Goal: Check status: Check status

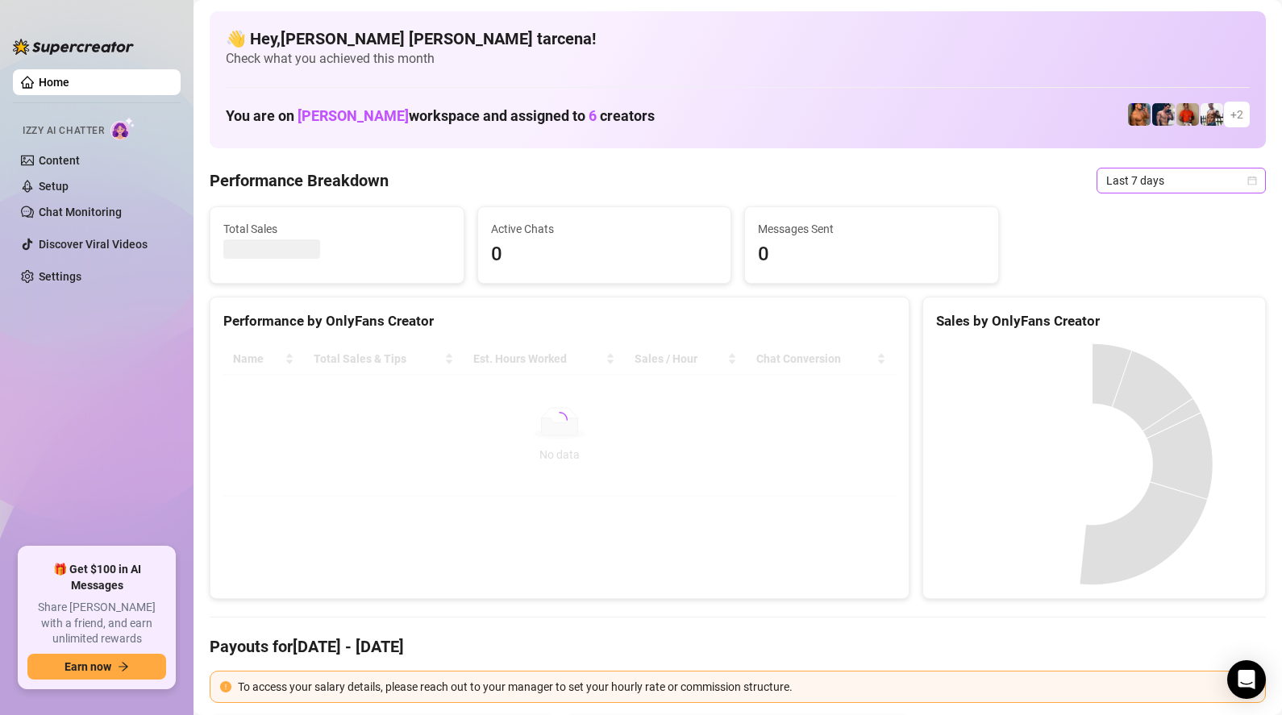
click at [1169, 177] on span "Last 7 days" at bounding box center [1182, 181] width 150 height 24
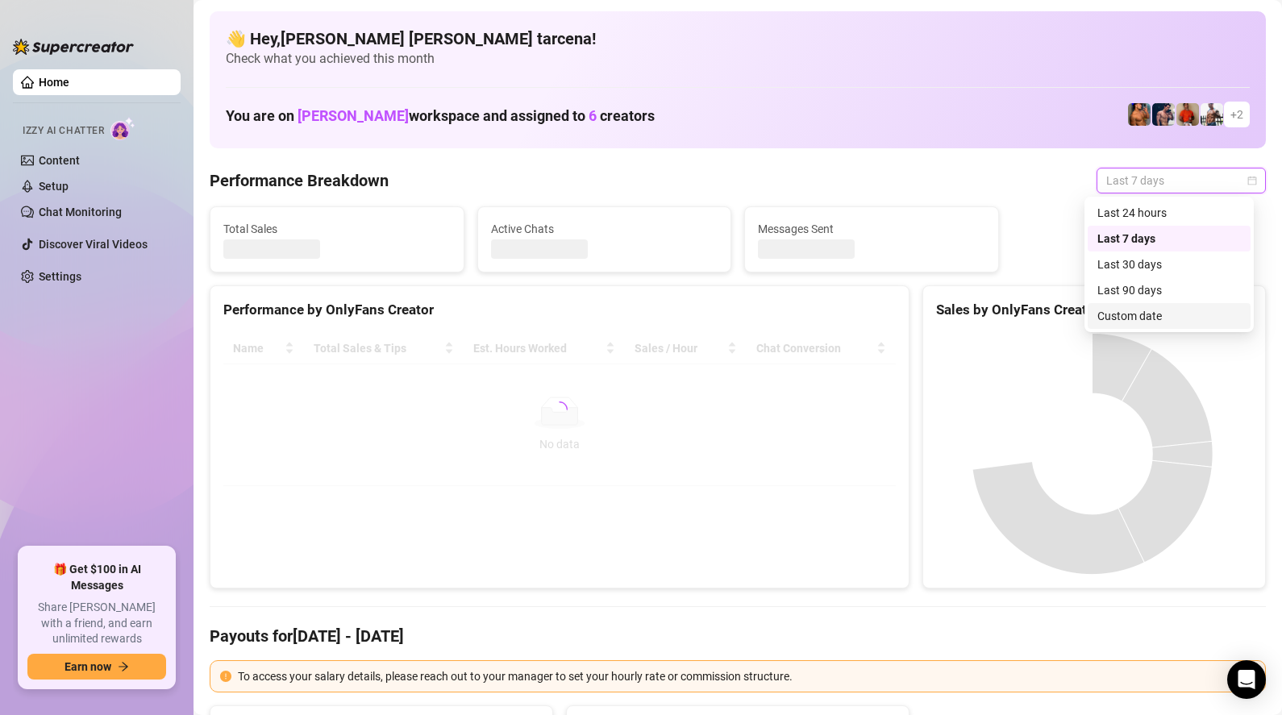
click at [1157, 316] on div "Custom date" at bounding box center [1170, 316] width 144 height 18
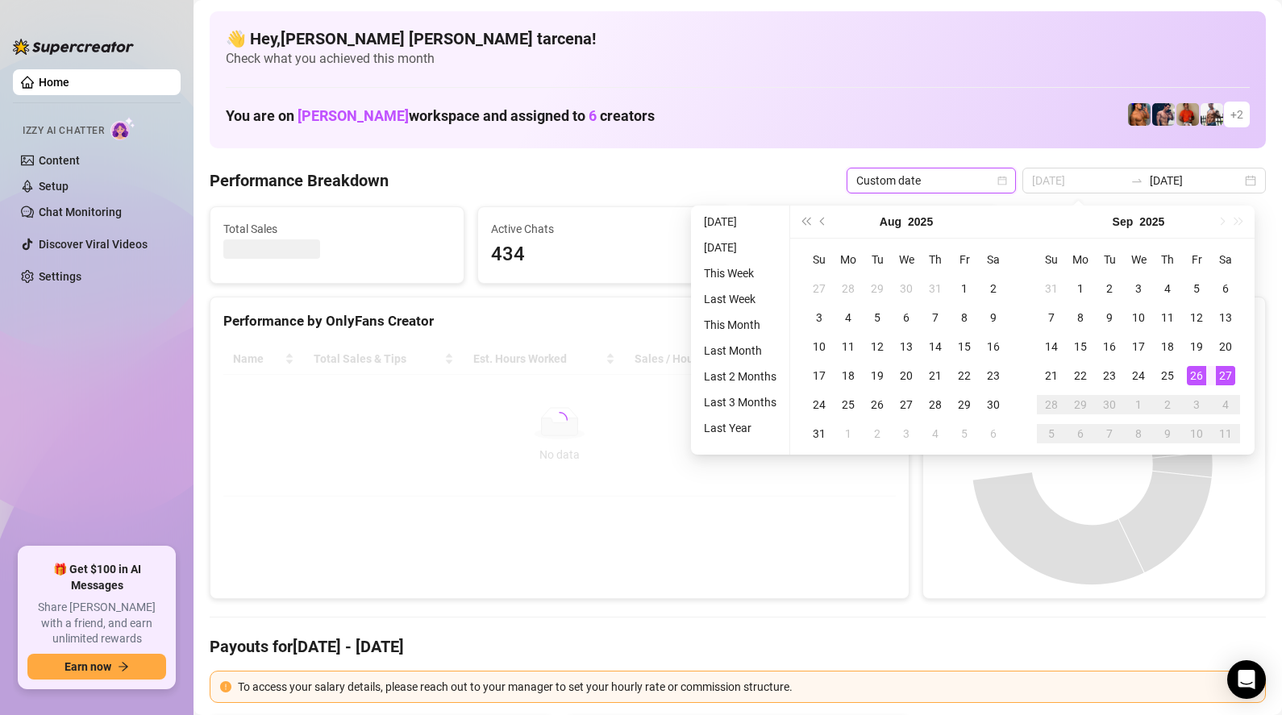
type input "[DATE]"
click at [1219, 373] on div "27" at bounding box center [1225, 375] width 19 height 19
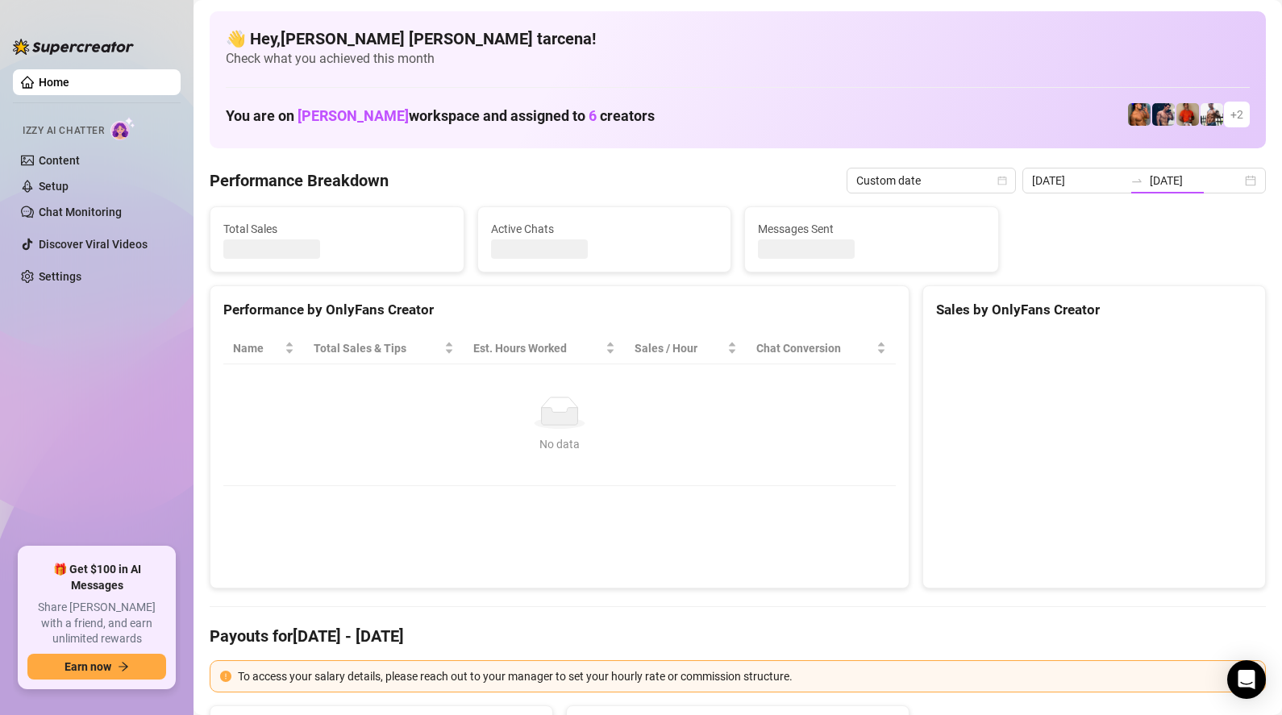
type input "[DATE]"
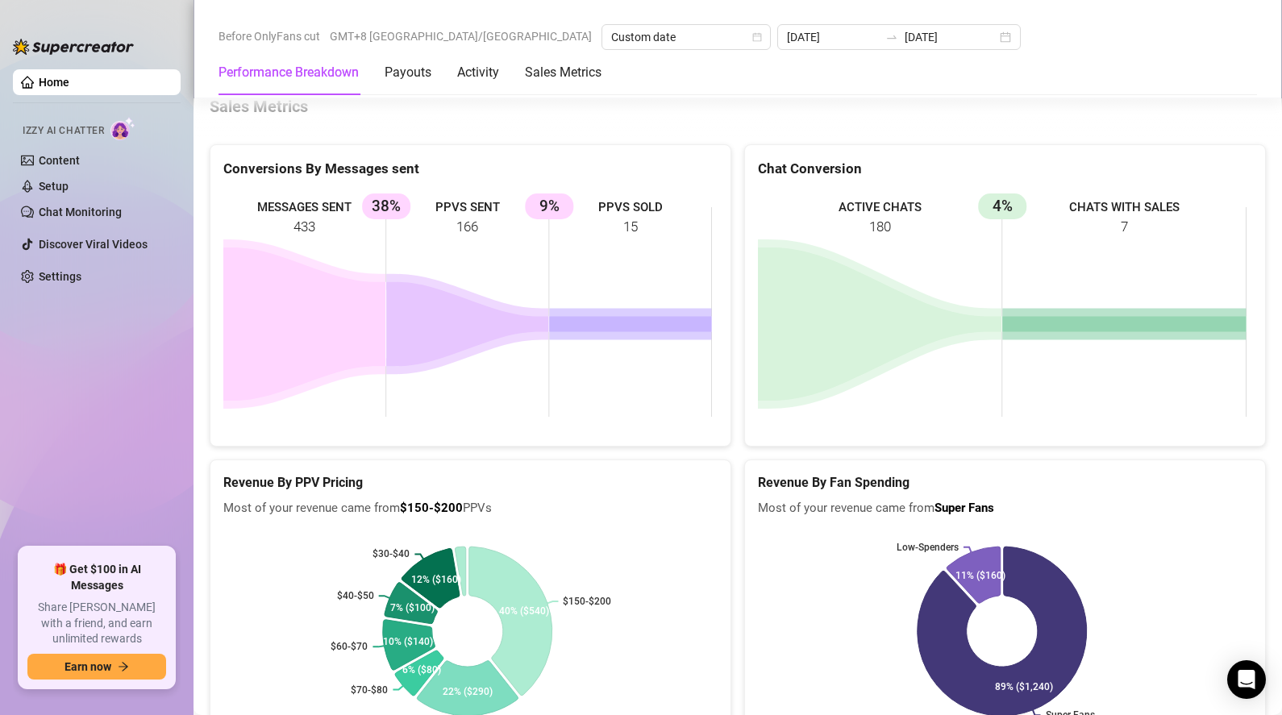
scroll to position [2274, 0]
